Goal: Task Accomplishment & Management: Use online tool/utility

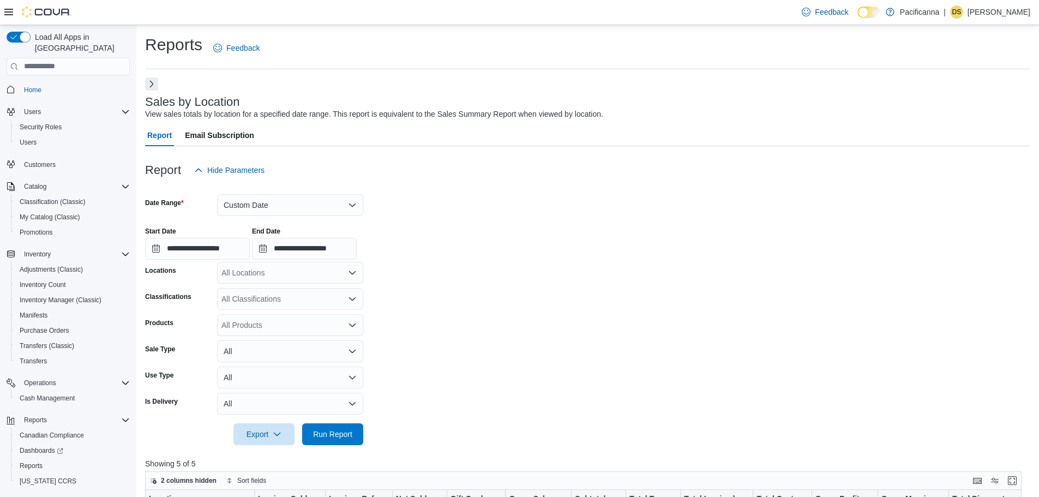
click at [154, 80] on button "Next" at bounding box center [151, 83] width 13 height 13
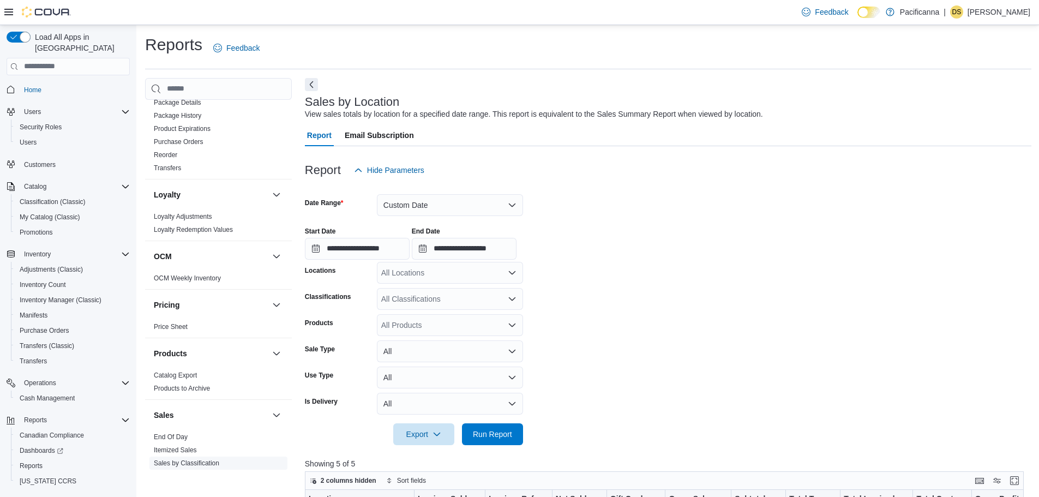
scroll to position [406, 0]
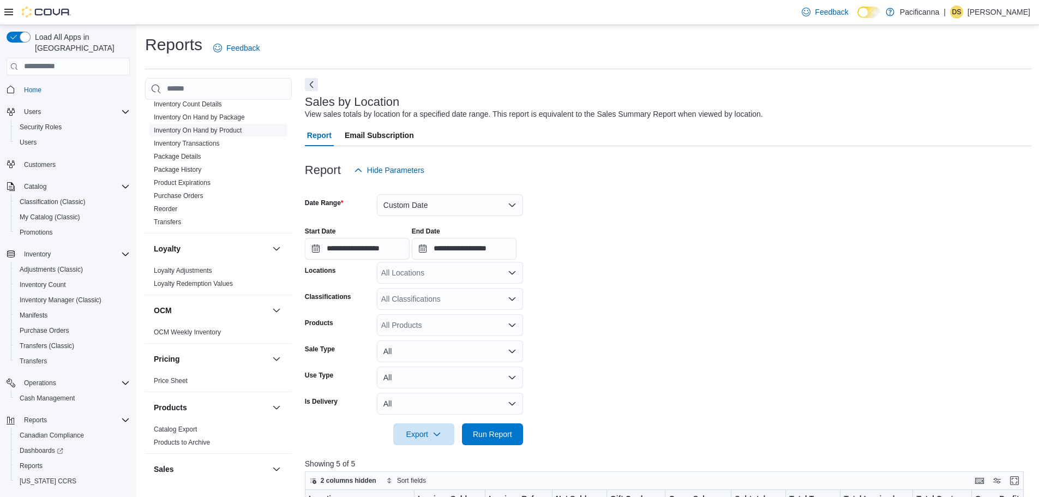
click at [222, 130] on link "Inventory On Hand by Product" at bounding box center [198, 130] width 88 height 8
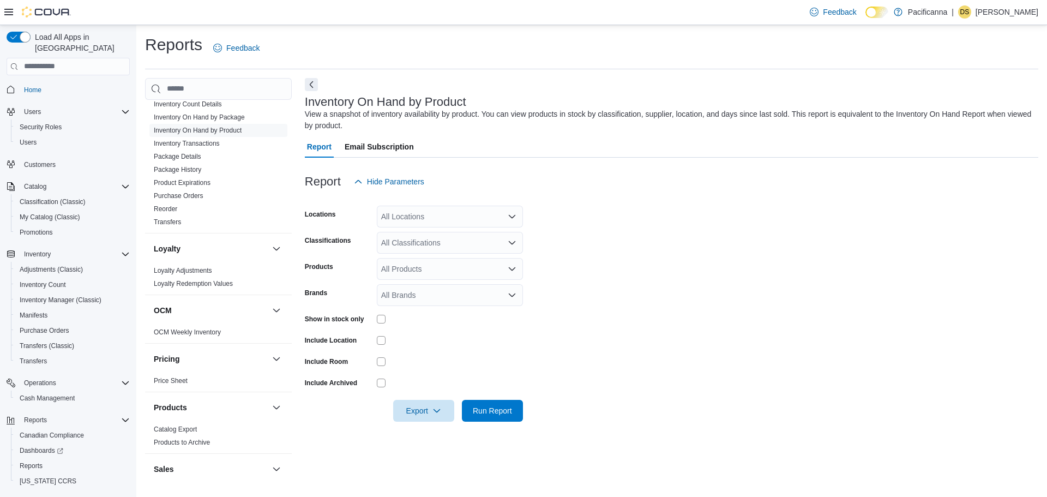
click at [442, 221] on div "All Locations" at bounding box center [450, 217] width 146 height 22
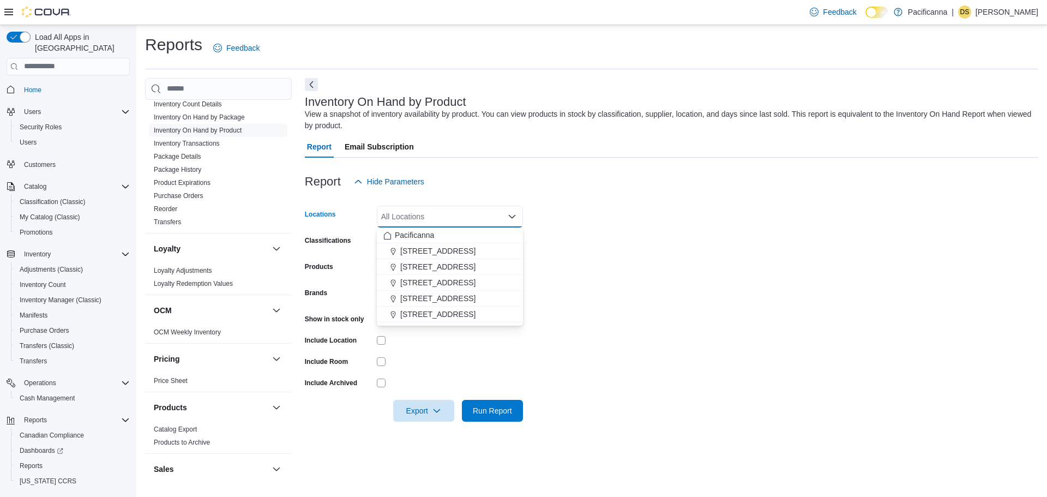
click at [442, 221] on div "All Locations Combo box. Selected. Combo box input. All Locations. Type some te…" at bounding box center [450, 217] width 146 height 22
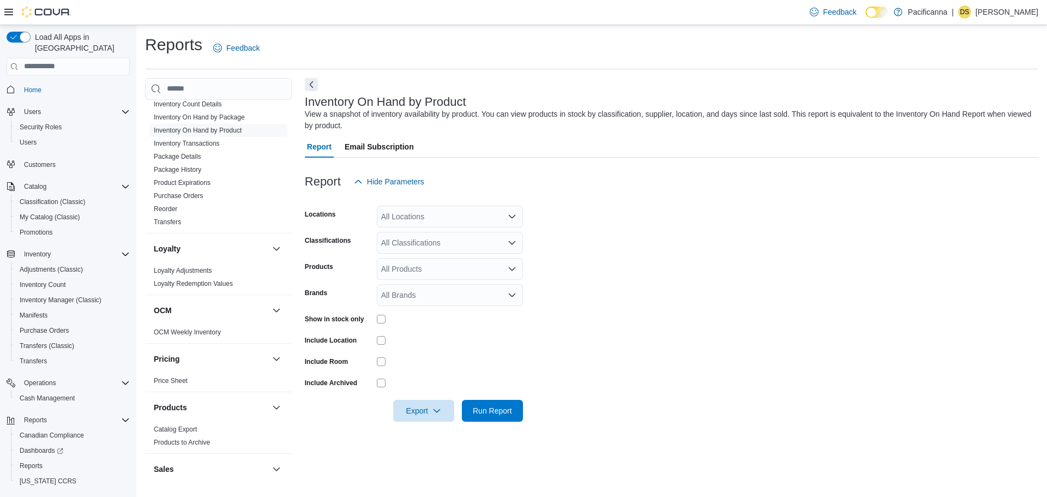
click at [471, 362] on div at bounding box center [450, 361] width 146 height 9
click at [385, 320] on div at bounding box center [450, 319] width 146 height 9
drag, startPoint x: 480, startPoint y: 403, endPoint x: 230, endPoint y: 74, distance: 413.6
click at [481, 403] on span "Run Report" at bounding box center [492, 411] width 48 height 22
click at [309, 81] on button "Next" at bounding box center [311, 83] width 13 height 13
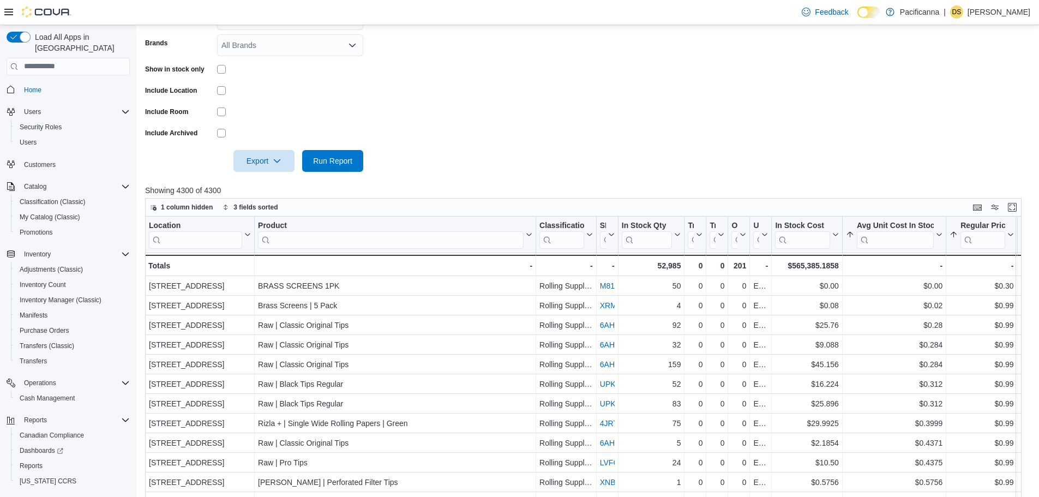
scroll to position [55, 0]
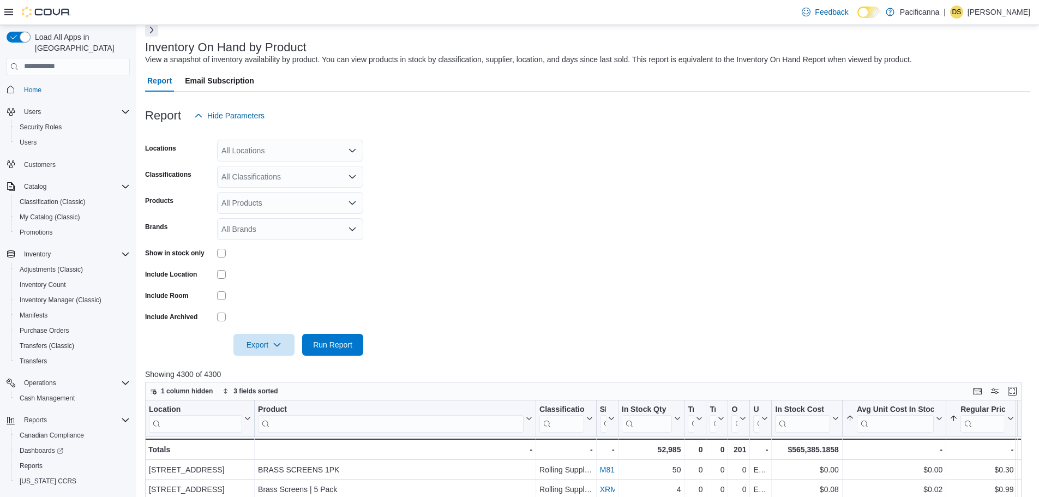
click at [255, 145] on div "All Locations" at bounding box center [290, 151] width 146 height 22
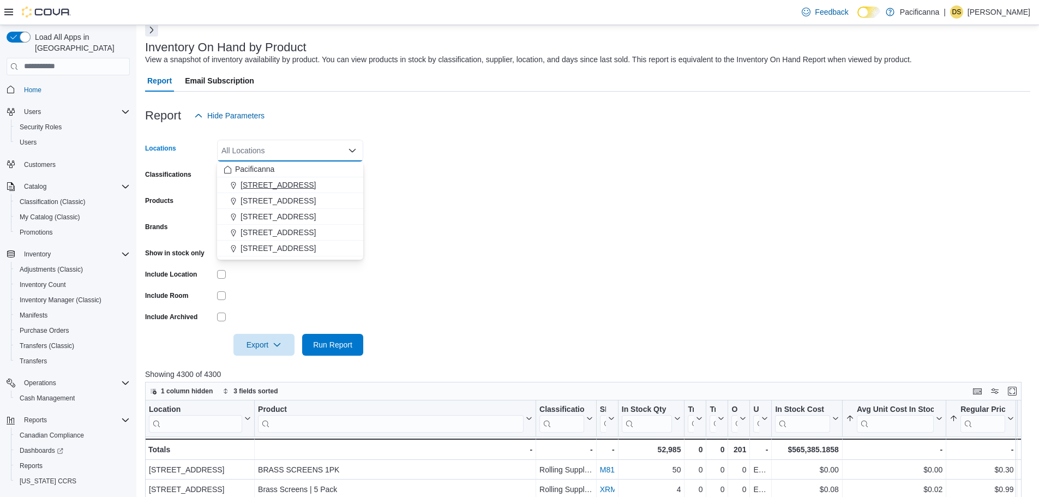
click at [259, 179] on span "[STREET_ADDRESS]" at bounding box center [277, 184] width 75 height 11
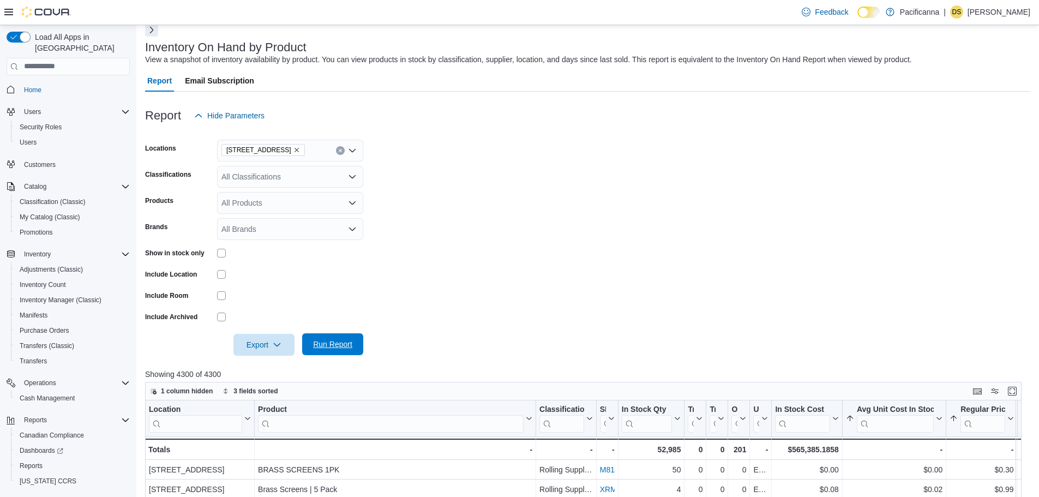
click at [339, 348] on span "Run Report" at bounding box center [332, 344] width 39 height 11
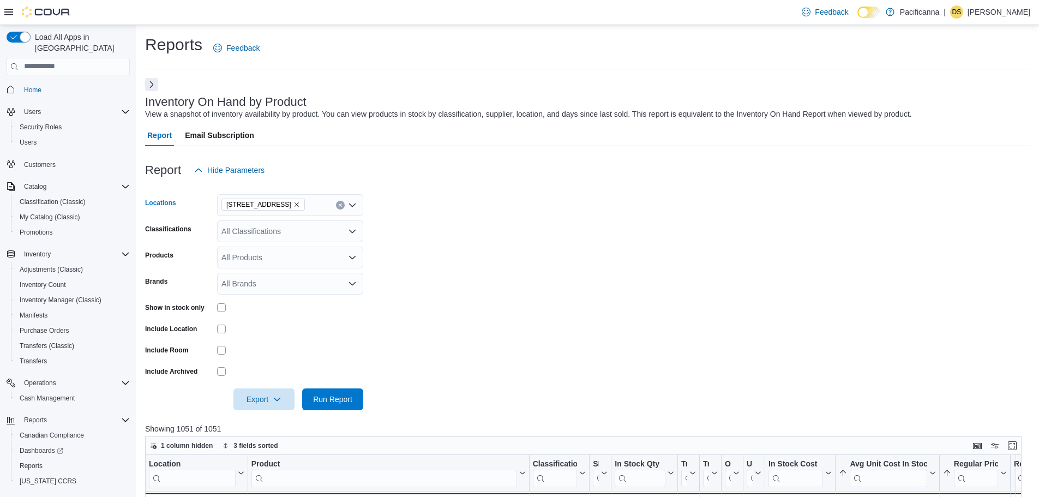
click at [299, 205] on icon "Remove #7 - 425 Simcoe Street from selection in this group" at bounding box center [296, 204] width 7 height 7
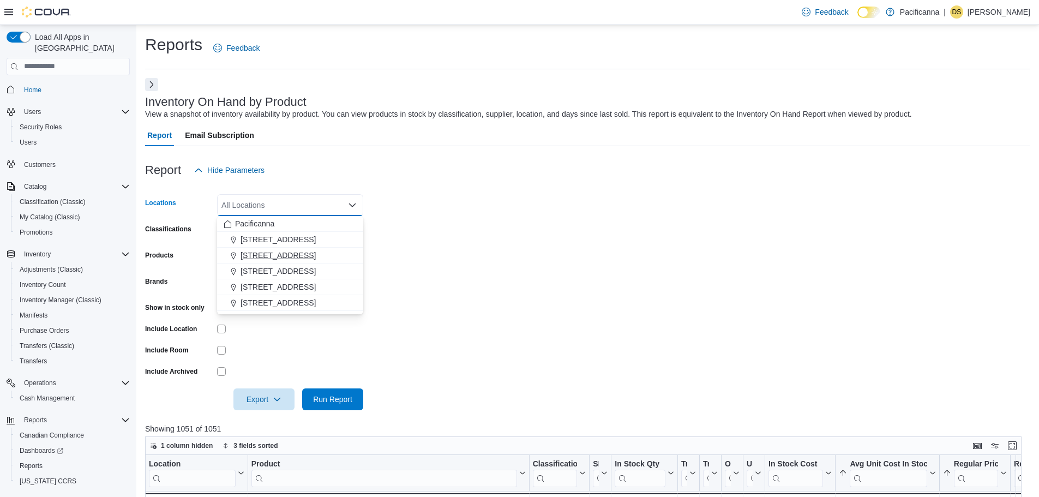
click at [282, 248] on button "[STREET_ADDRESS]" at bounding box center [290, 256] width 146 height 16
click at [329, 390] on span "Run Report" at bounding box center [333, 399] width 48 height 22
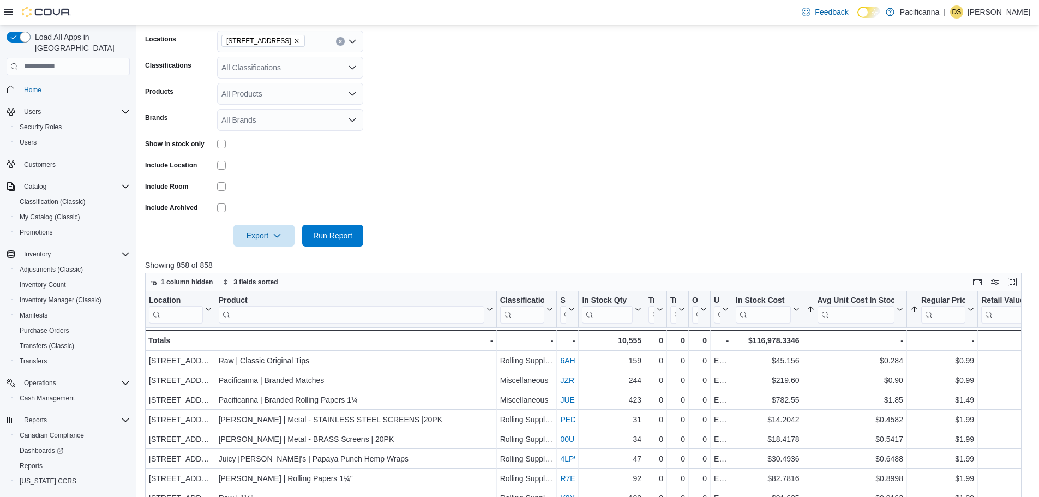
scroll to position [55, 0]
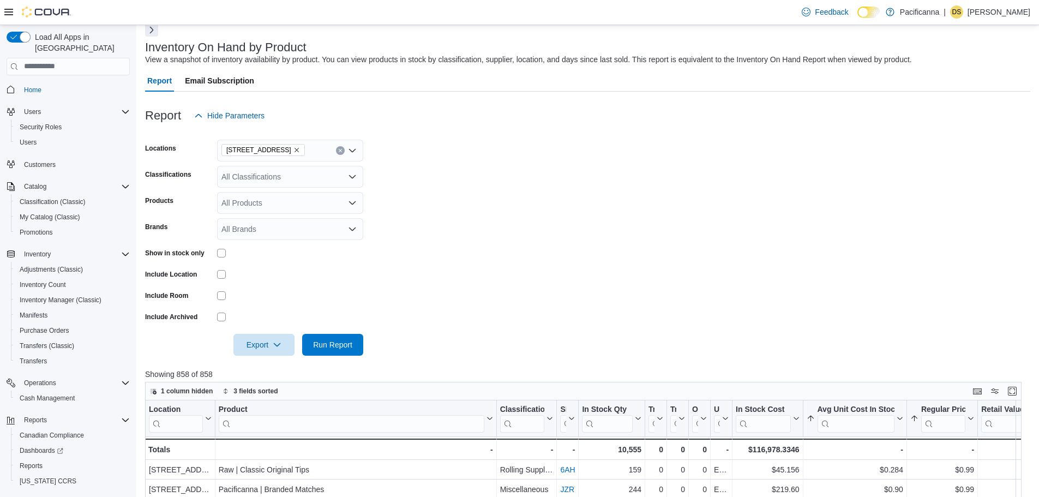
click at [293, 147] on icon "Remove 1215 Main St. from selection in this group" at bounding box center [296, 150] width 7 height 7
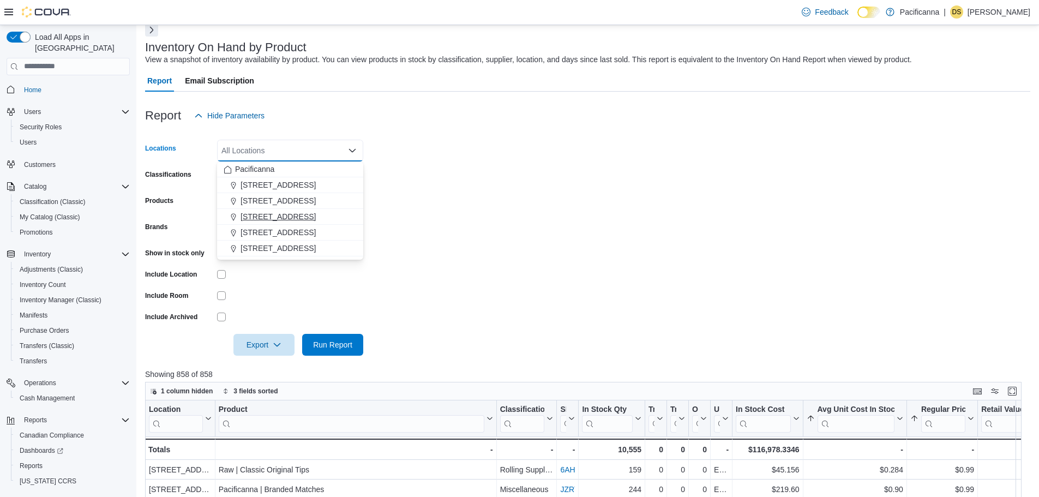
click at [273, 214] on span "[STREET_ADDRESS]" at bounding box center [277, 216] width 75 height 11
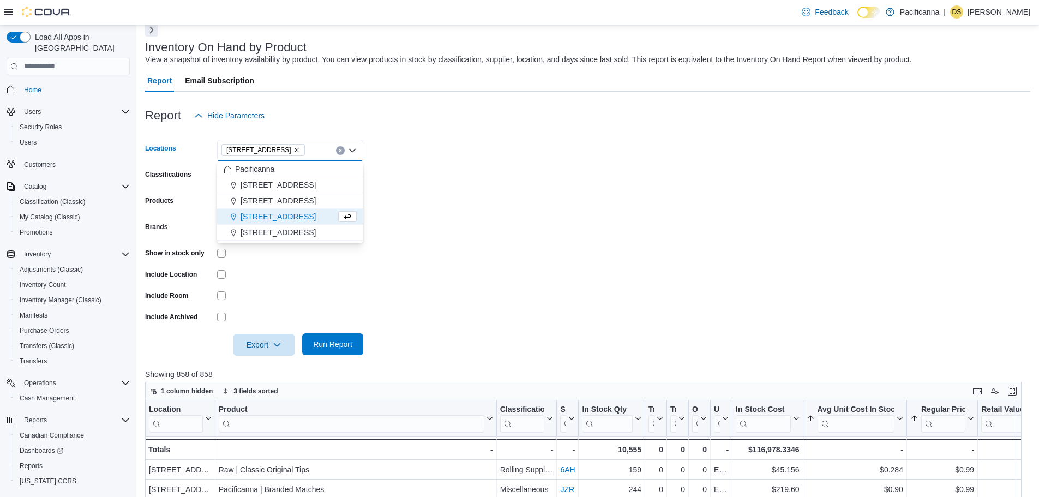
click at [348, 348] on span "Run Report" at bounding box center [332, 344] width 39 height 11
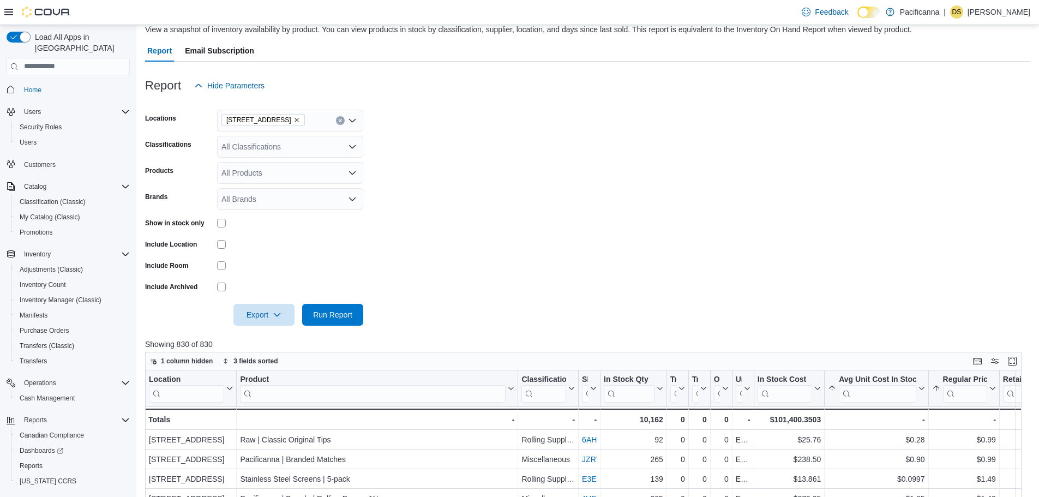
scroll to position [109, 0]
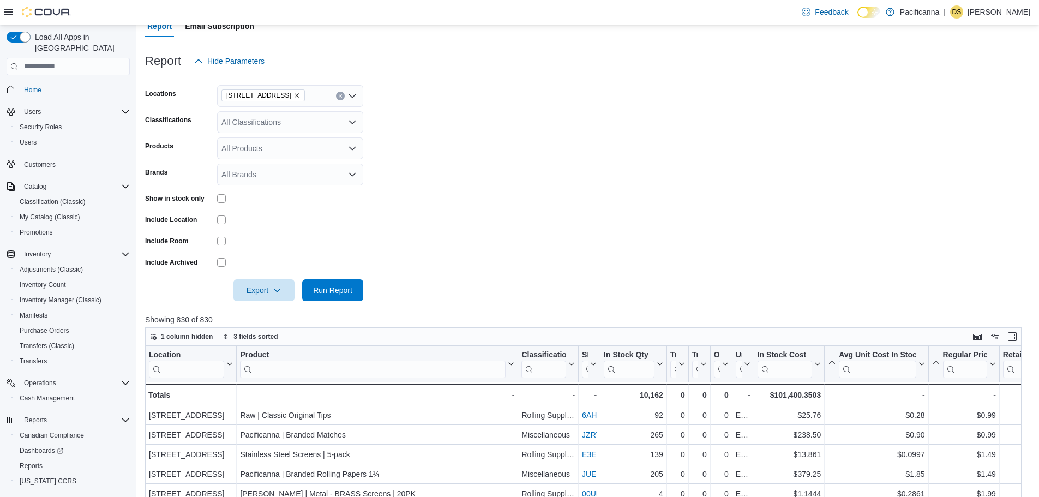
click at [291, 97] on span "[STREET_ADDRESS]" at bounding box center [262, 95] width 83 height 12
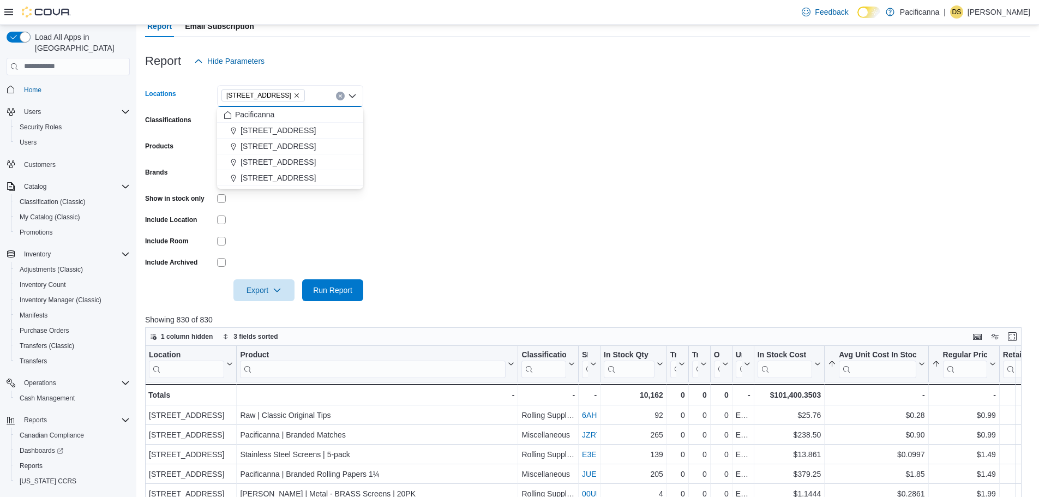
click at [293, 95] on icon "Remove 1560 Fairfield Road from selection in this group" at bounding box center [296, 95] width 7 height 7
click at [278, 177] on span "[STREET_ADDRESS]" at bounding box center [277, 177] width 75 height 11
click at [335, 296] on span "Run Report" at bounding box center [333, 290] width 48 height 22
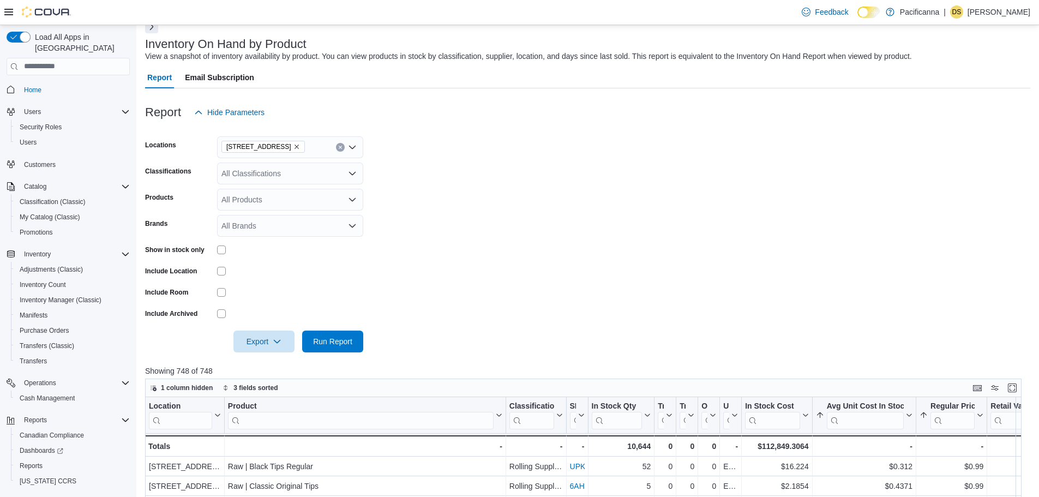
scroll to position [55, 0]
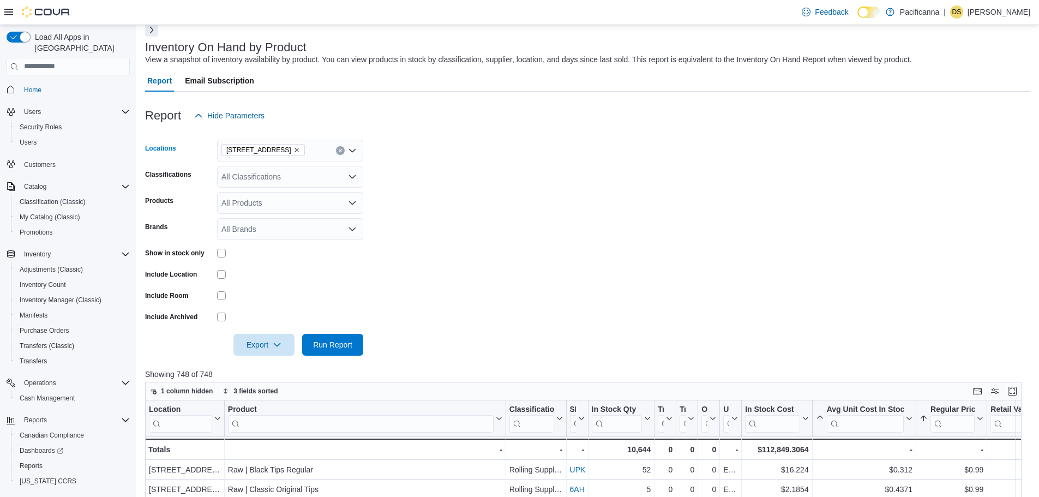
click at [293, 149] on icon "Remove 1881 Fort Street from selection in this group" at bounding box center [296, 150] width 7 height 7
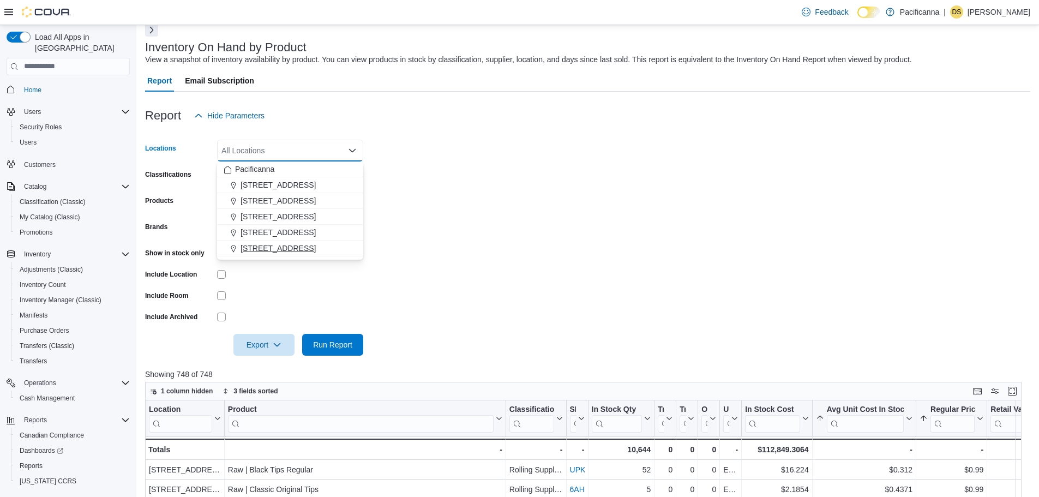
click at [268, 242] on button "[STREET_ADDRESS]" at bounding box center [290, 248] width 146 height 16
click at [315, 350] on span "Run Report" at bounding box center [333, 344] width 48 height 22
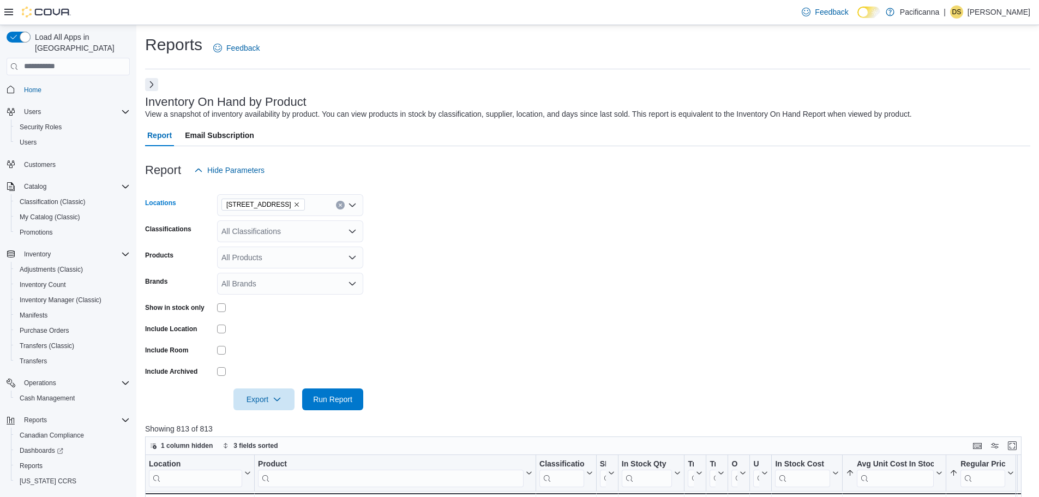
click at [343, 206] on button "Clear input" at bounding box center [340, 205] width 9 height 9
